Goal: Obtain resource: Obtain resource

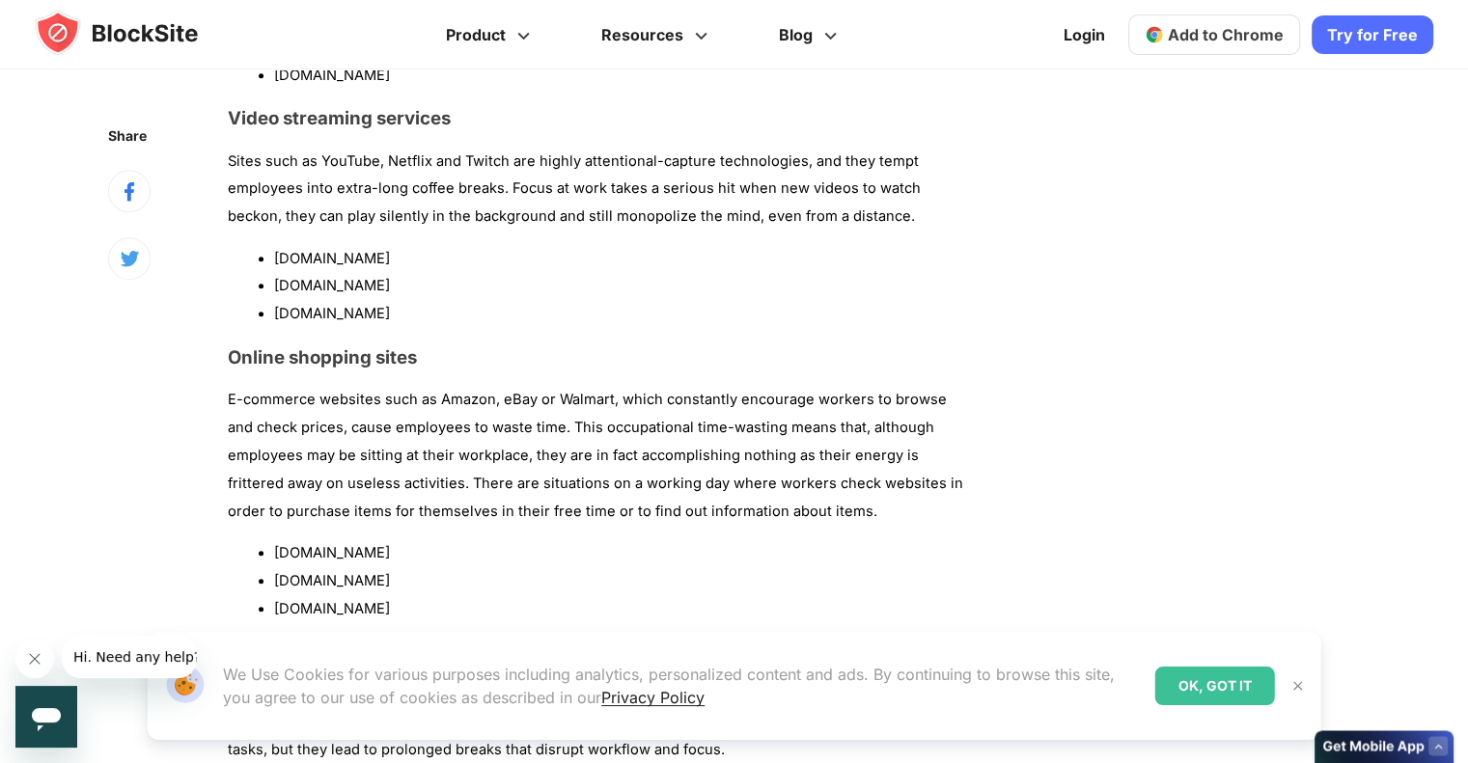
scroll to position [1737, 0]
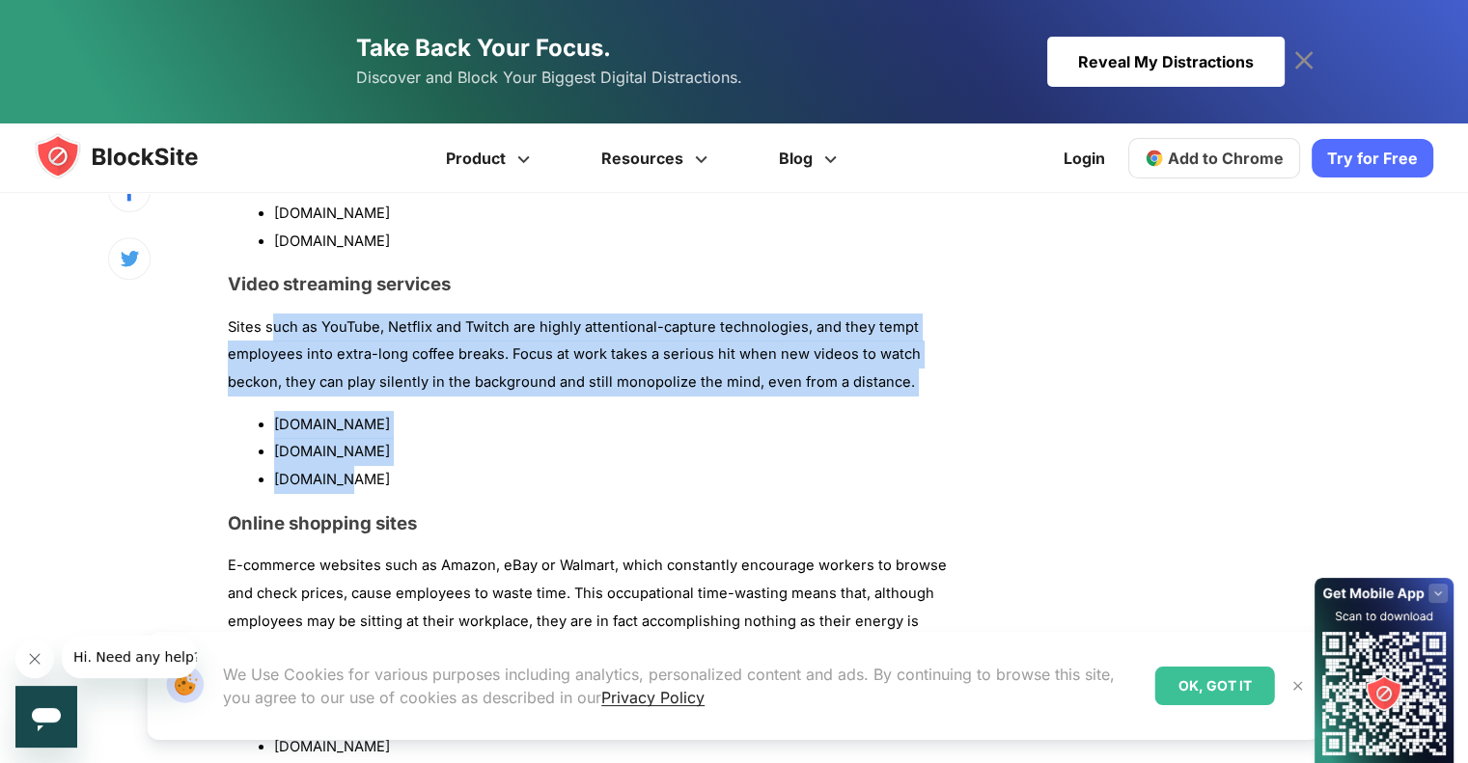
drag, startPoint x: 351, startPoint y: 354, endPoint x: 274, endPoint y: 301, distance: 93.7
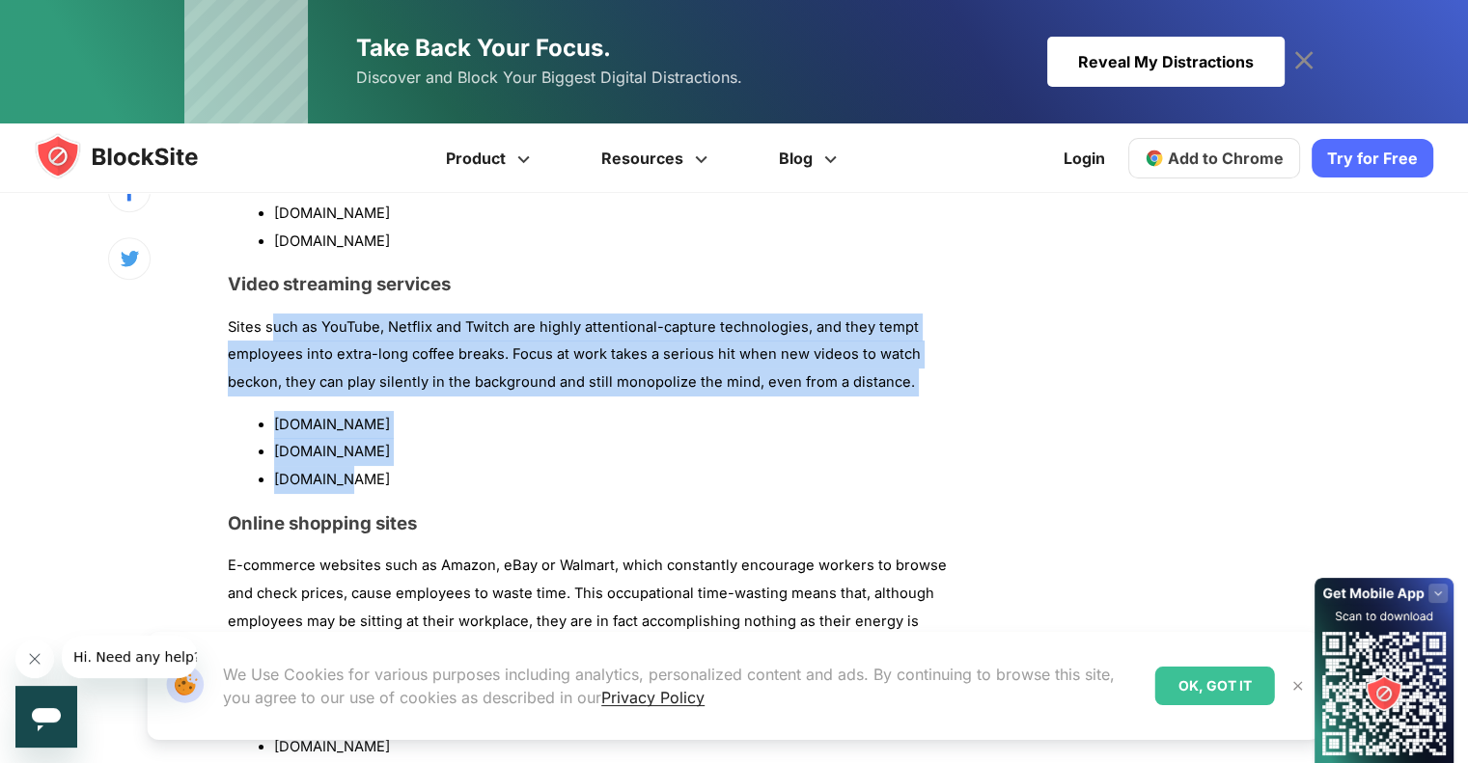
drag, startPoint x: 441, startPoint y: 458, endPoint x: 413, endPoint y: 456, distance: 28.1
click at [440, 458] on li "[DOMAIN_NAME]" at bounding box center [622, 452] width 696 height 28
click at [391, 456] on li "[DOMAIN_NAME]" at bounding box center [622, 452] width 696 height 28
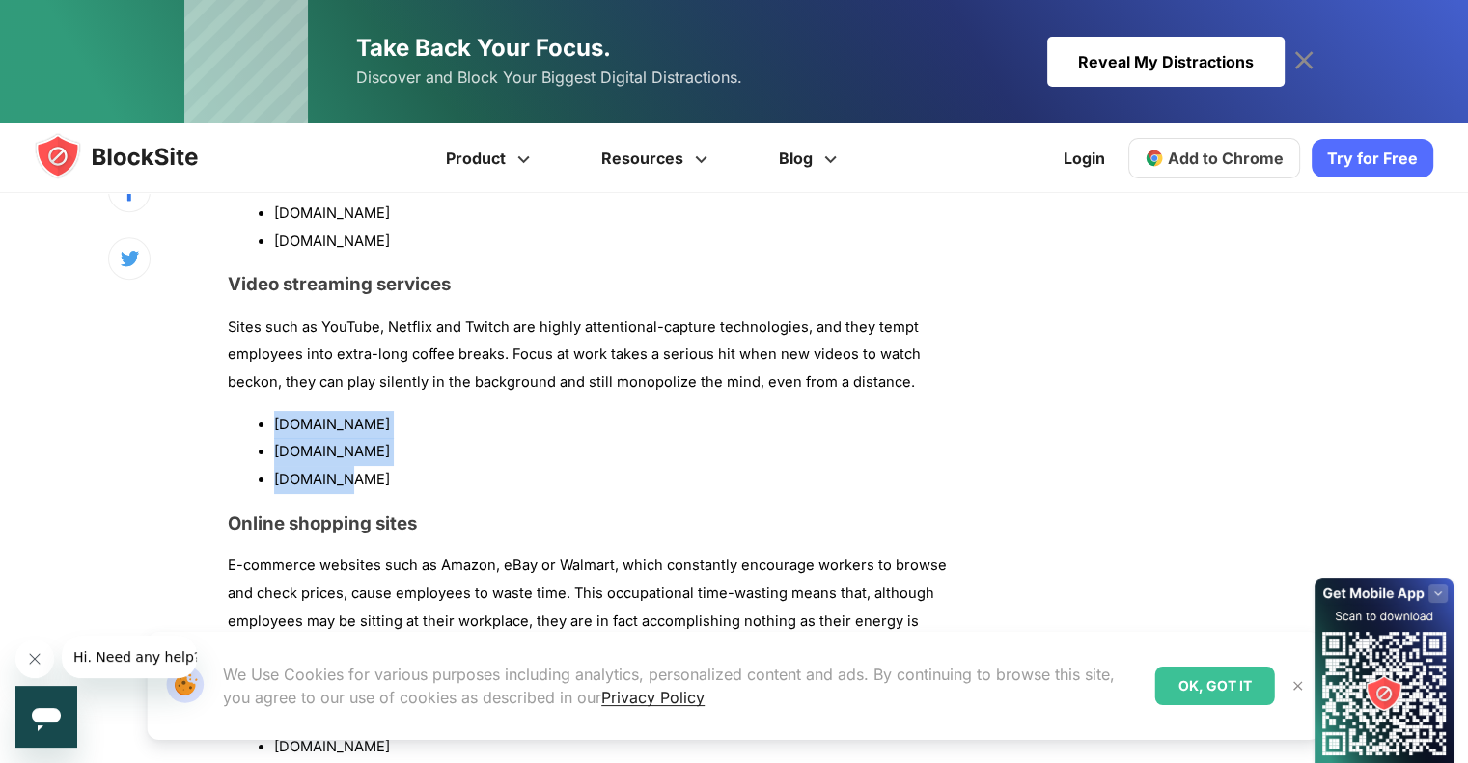
drag, startPoint x: 278, startPoint y: 429, endPoint x: 336, endPoint y: 476, distance: 74.2
click at [337, 477] on ul "[DOMAIN_NAME] [DOMAIN_NAME] [DOMAIN_NAME]" at bounding box center [599, 452] width 742 height 83
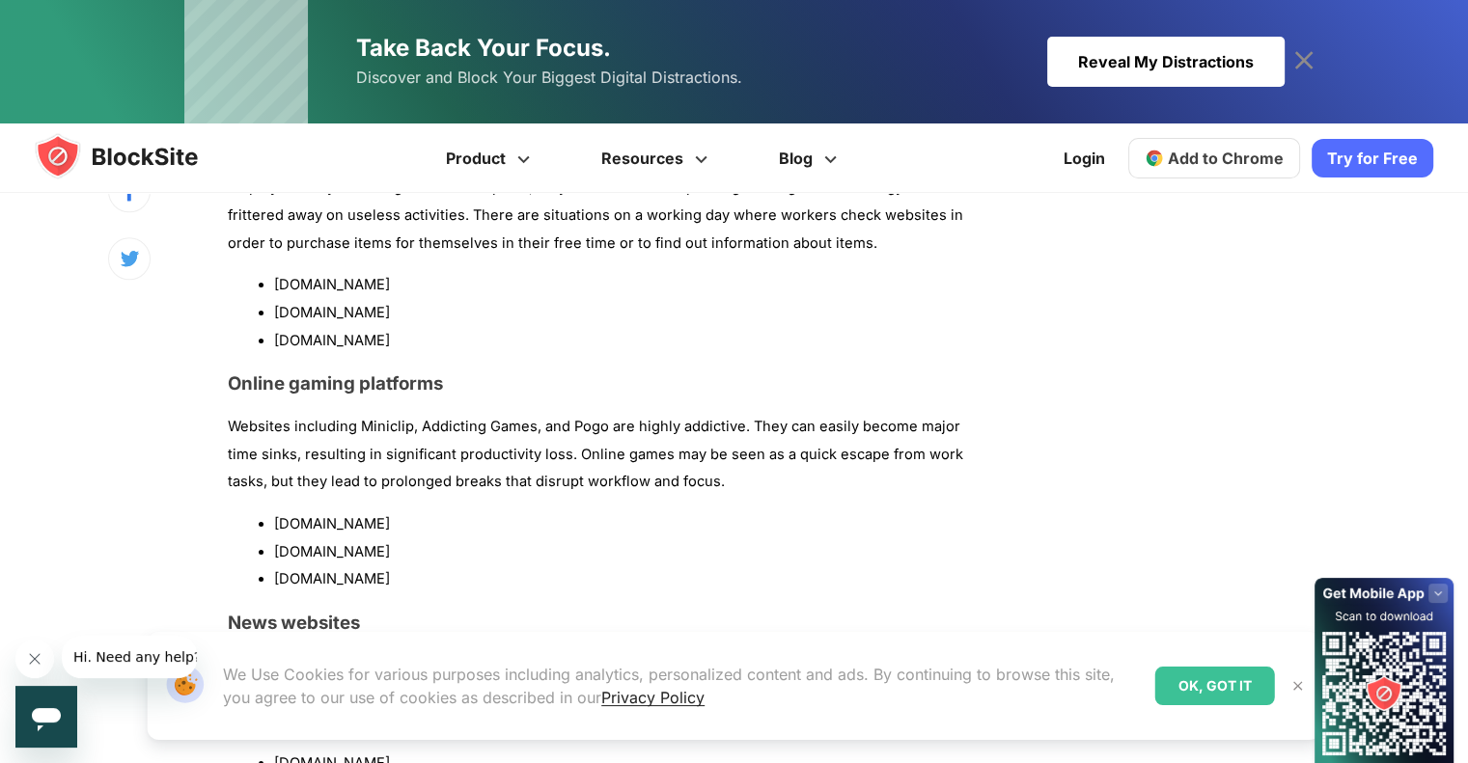
scroll to position [2220, 0]
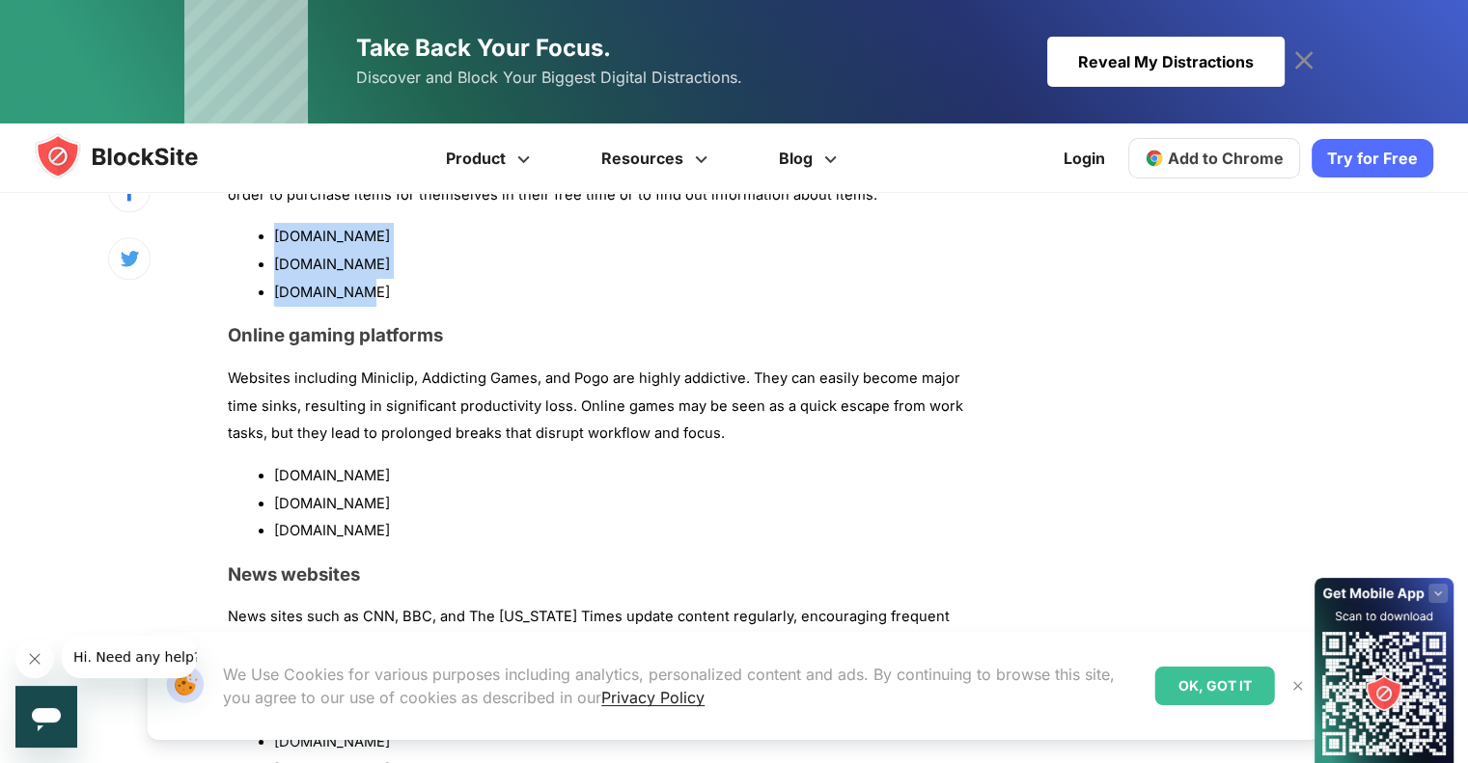
drag, startPoint x: 274, startPoint y: 238, endPoint x: 361, endPoint y: 279, distance: 95.8
click at [361, 280] on ul "[DOMAIN_NAME] [DOMAIN_NAME] [DOMAIN_NAME]" at bounding box center [599, 264] width 742 height 83
copy ul "[DOMAIN_NAME] [DOMAIN_NAME] [DOMAIN_NAME]"
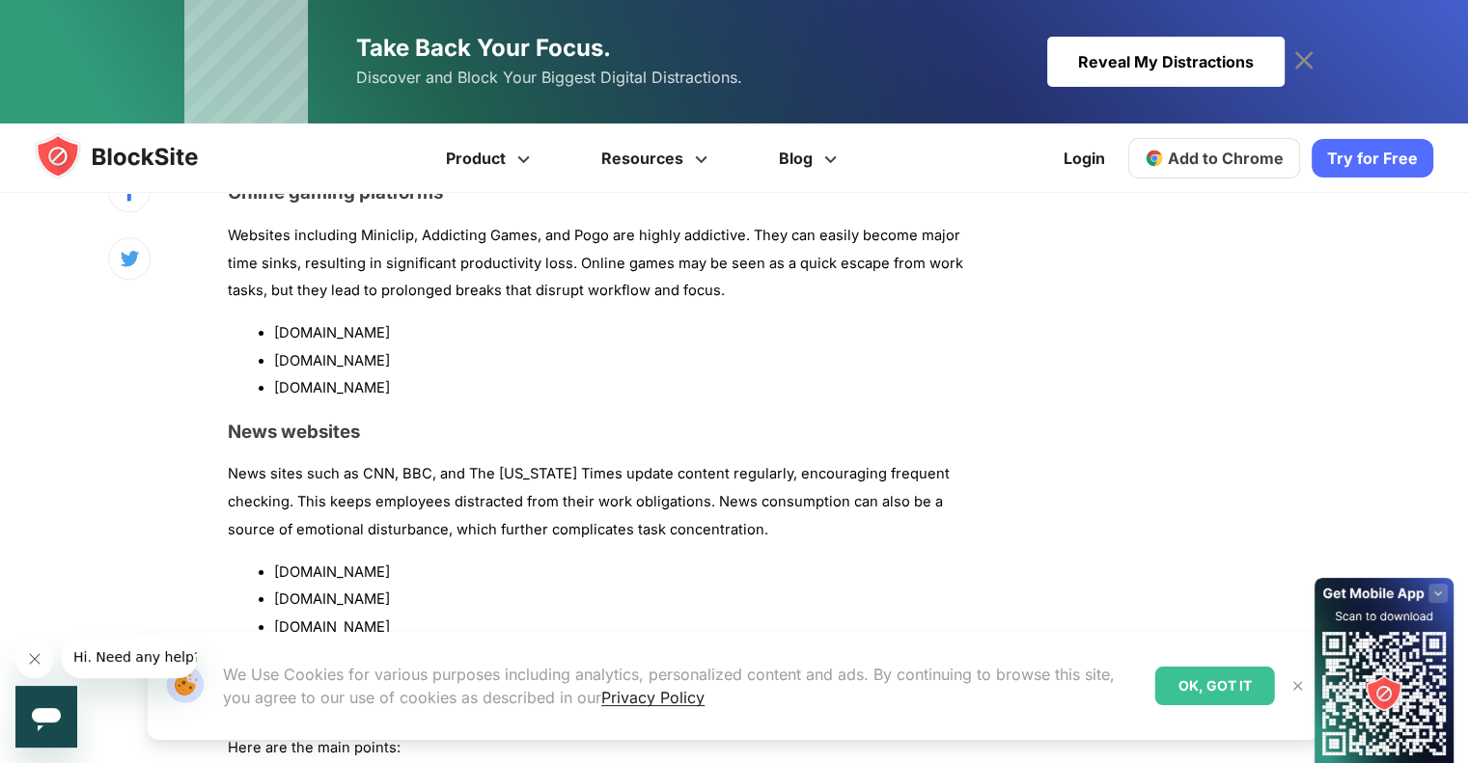
scroll to position [2316, 0]
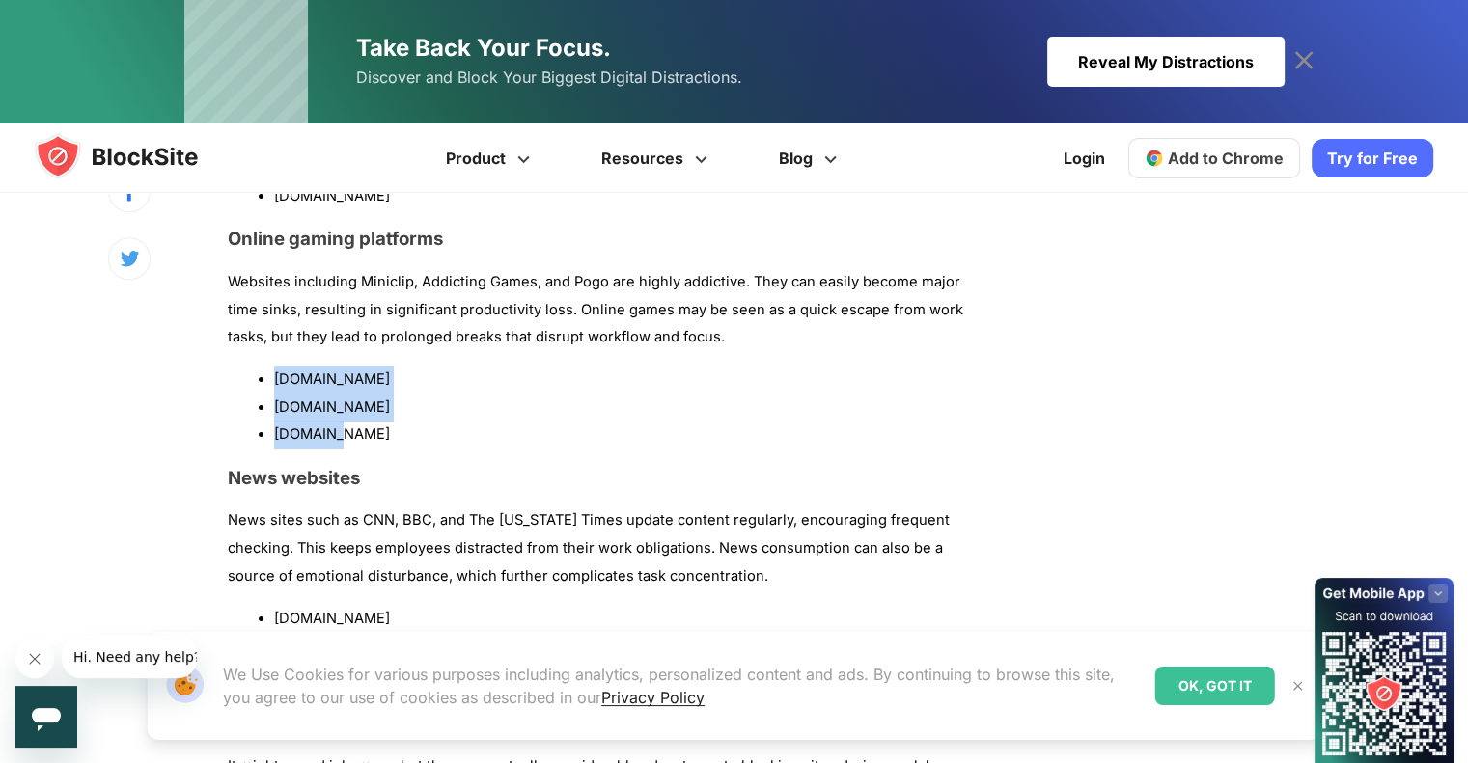
drag, startPoint x: 275, startPoint y: 382, endPoint x: 351, endPoint y: 429, distance: 89.7
click at [351, 429] on ul "[DOMAIN_NAME] [DOMAIN_NAME] [DOMAIN_NAME]" at bounding box center [599, 407] width 742 height 83
copy ul "[DOMAIN_NAME] [DOMAIN_NAME] [DOMAIN_NAME]"
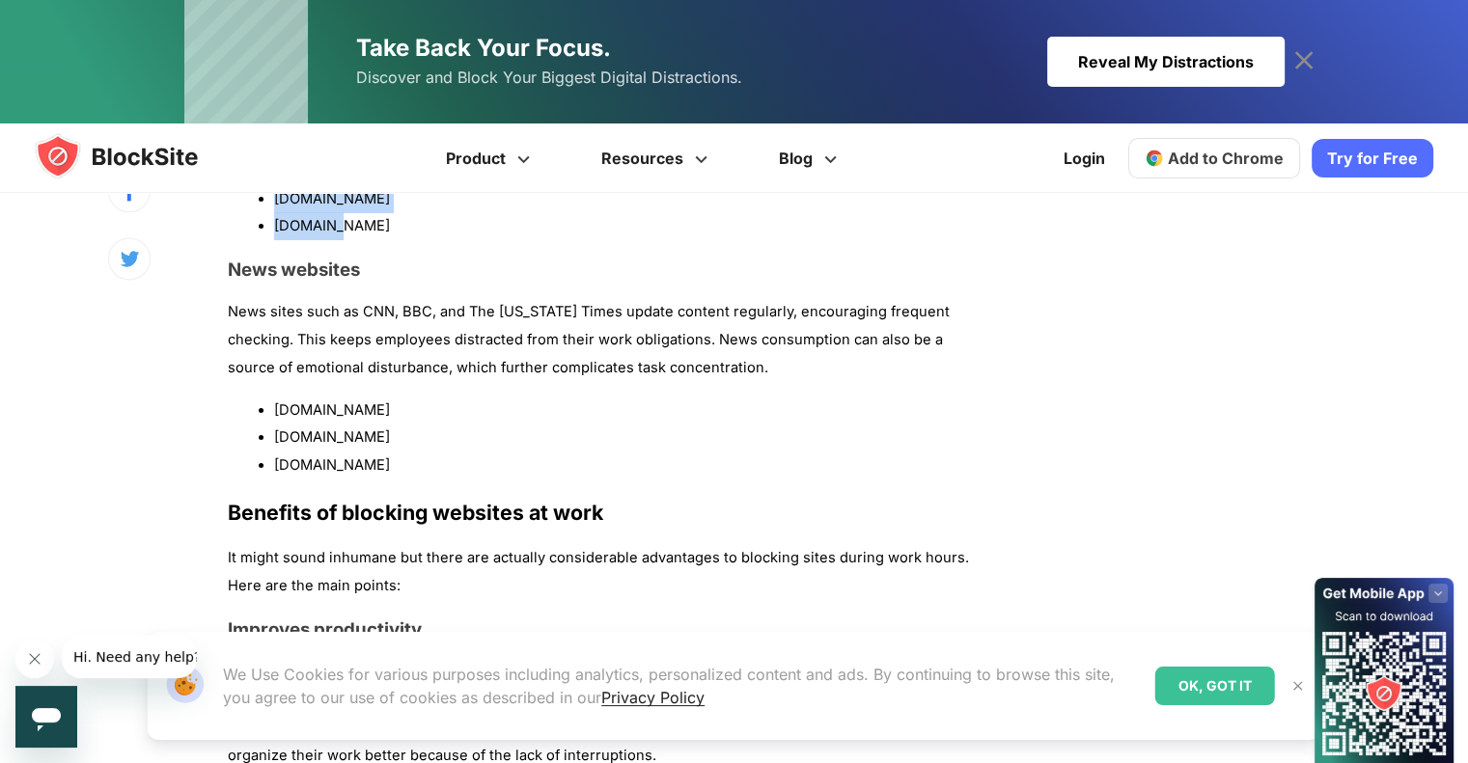
scroll to position [2606, 0]
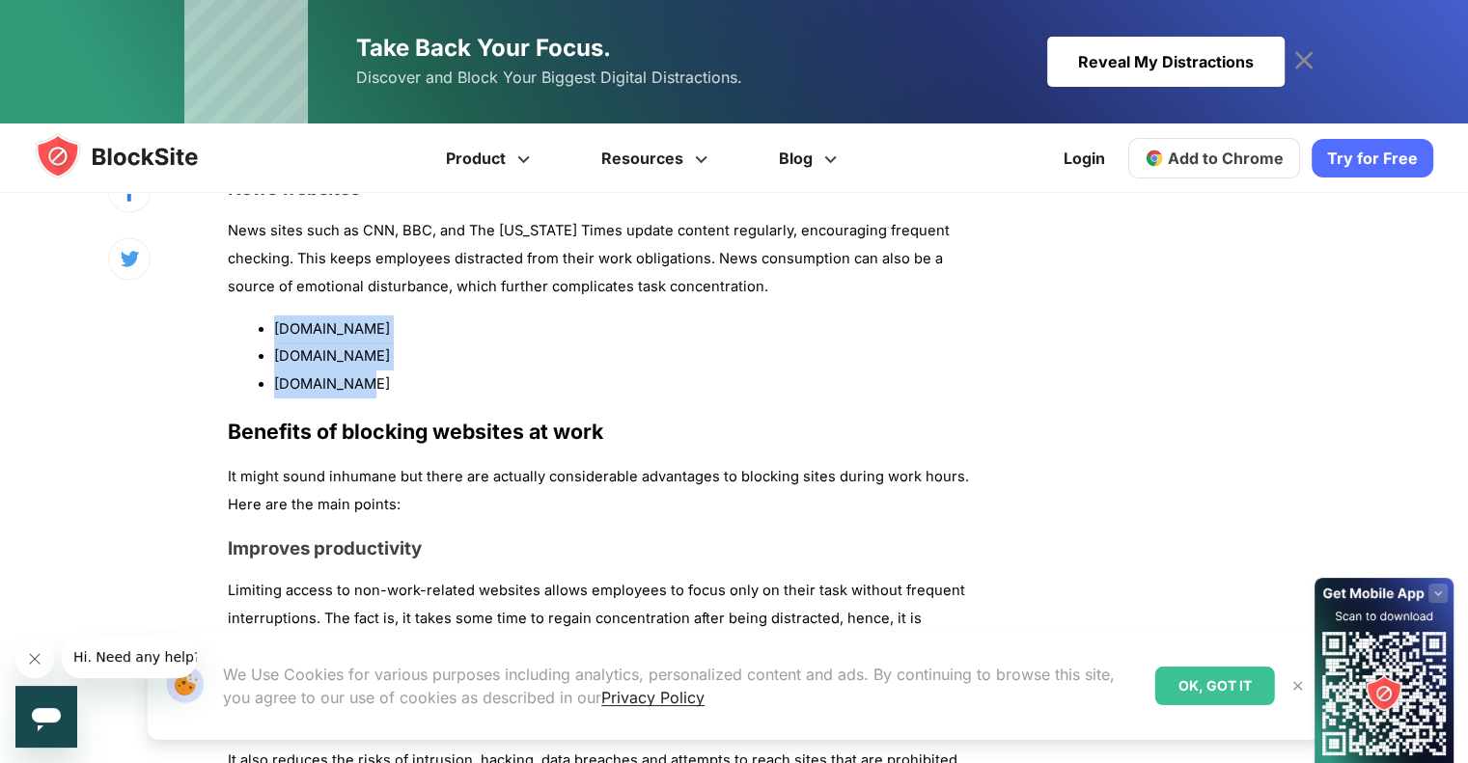
drag, startPoint x: 277, startPoint y: 331, endPoint x: 369, endPoint y: 388, distance: 107.9
click at [369, 390] on ul "[DOMAIN_NAME] [DOMAIN_NAME] [DOMAIN_NAME]" at bounding box center [599, 357] width 742 height 83
copy ul "[DOMAIN_NAME] [DOMAIN_NAME] [DOMAIN_NAME]"
click at [369, 382] on li "[DOMAIN_NAME]" at bounding box center [622, 385] width 696 height 28
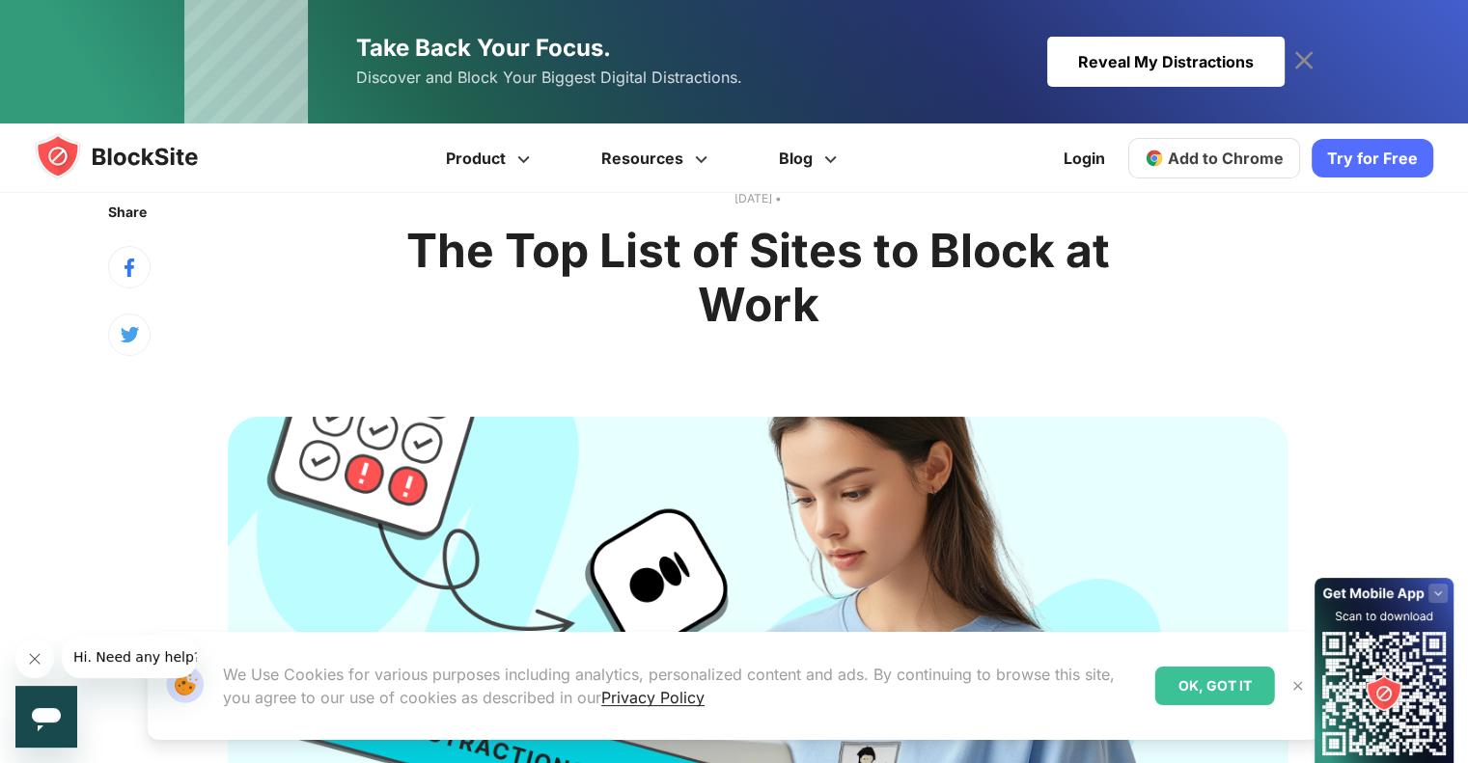
scroll to position [0, 0]
